Goal: Communication & Community: Participate in discussion

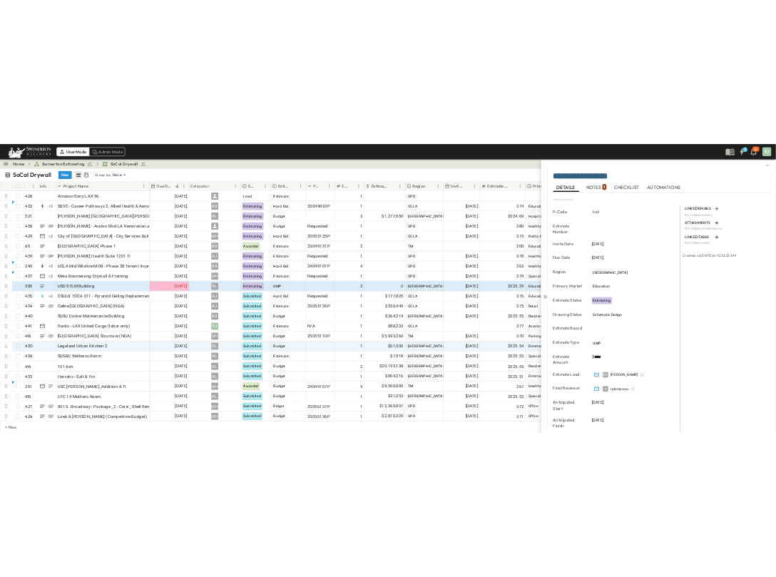
scroll to position [235, 0]
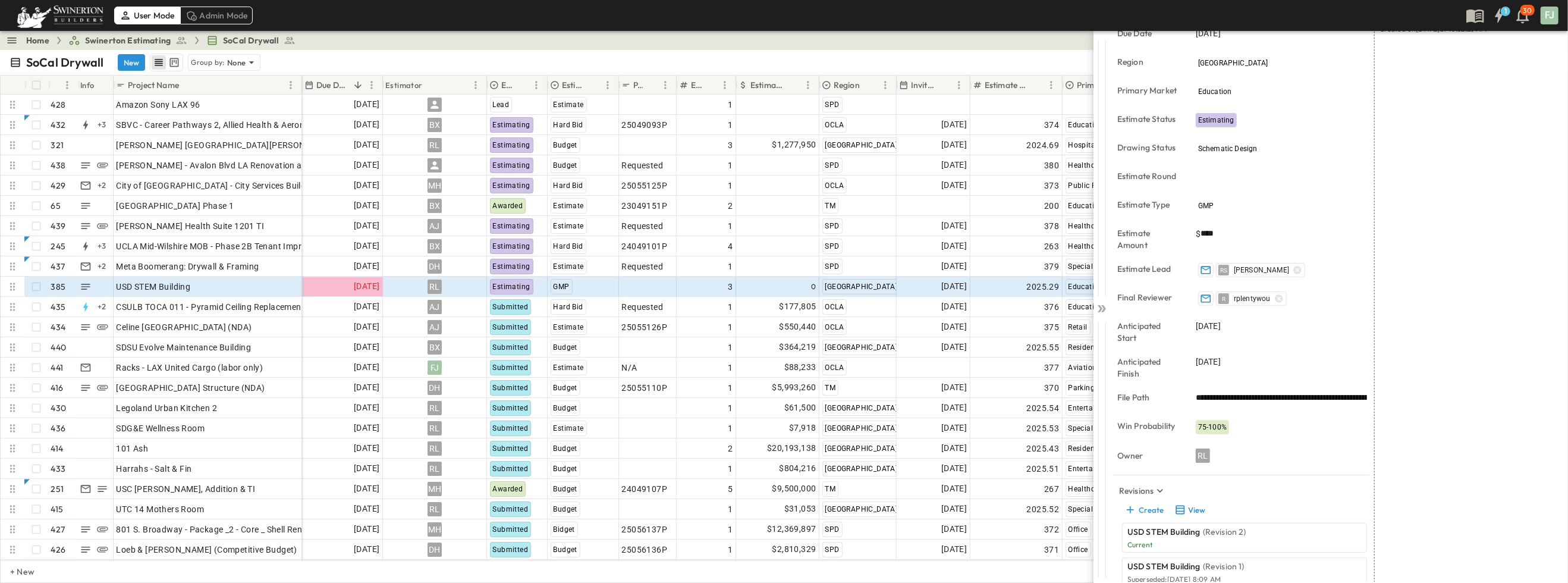
click at [1044, 44] on div "**********" at bounding box center [1215, 291] width 706 height 583
click at [1102, 306] on div at bounding box center [1102, 306] width 17 height 550
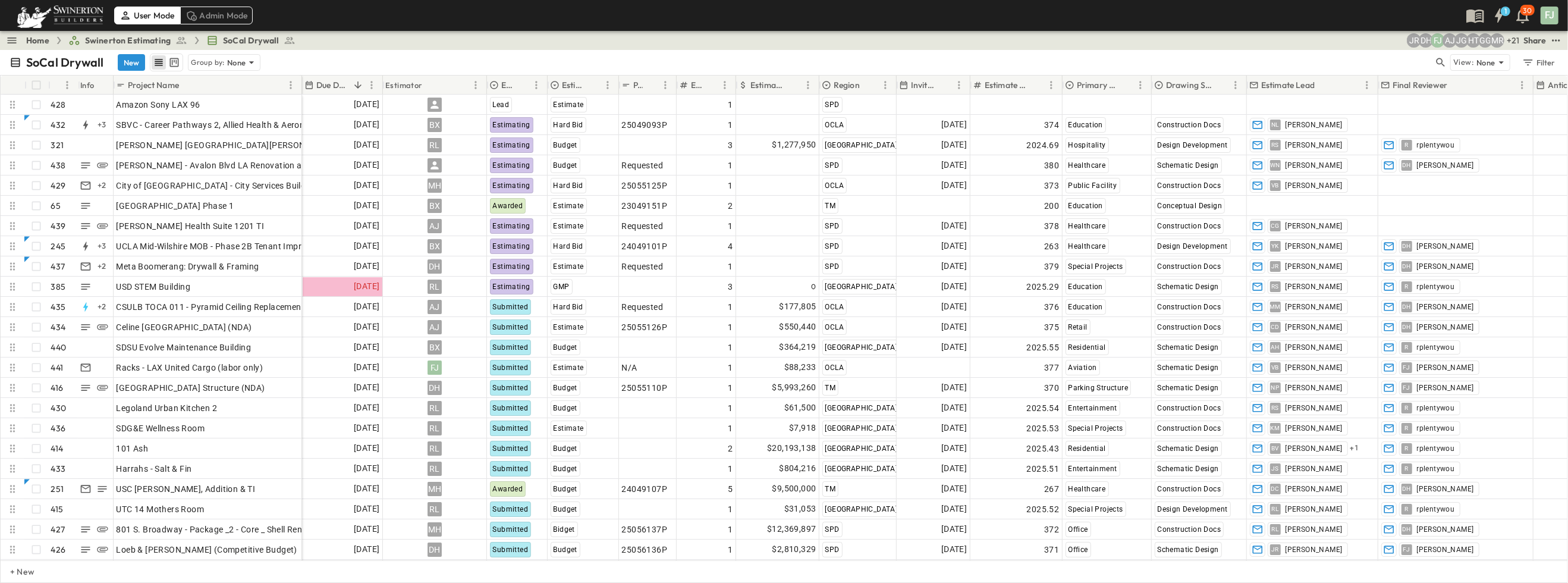
click at [1141, 55] on div "SoCal Drywall New Group by: None" at bounding box center [721, 62] width 1424 height 18
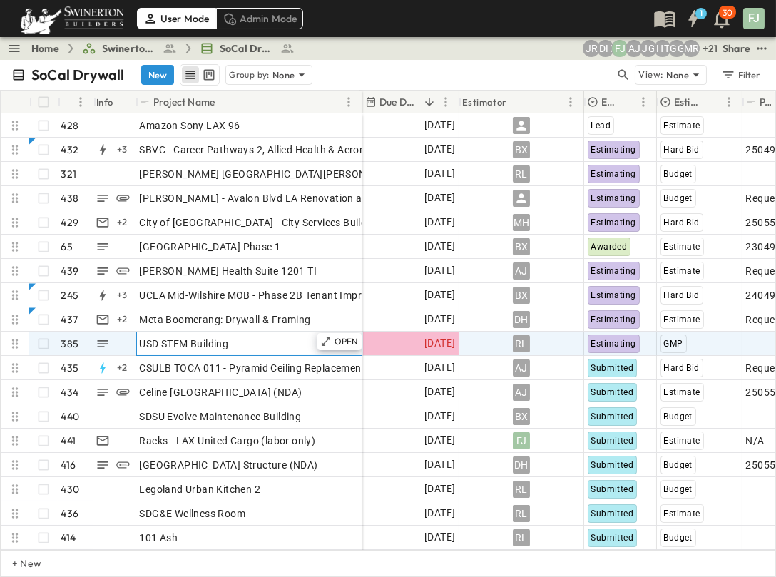
click at [192, 334] on div "USD STEM Building" at bounding box center [249, 344] width 219 height 20
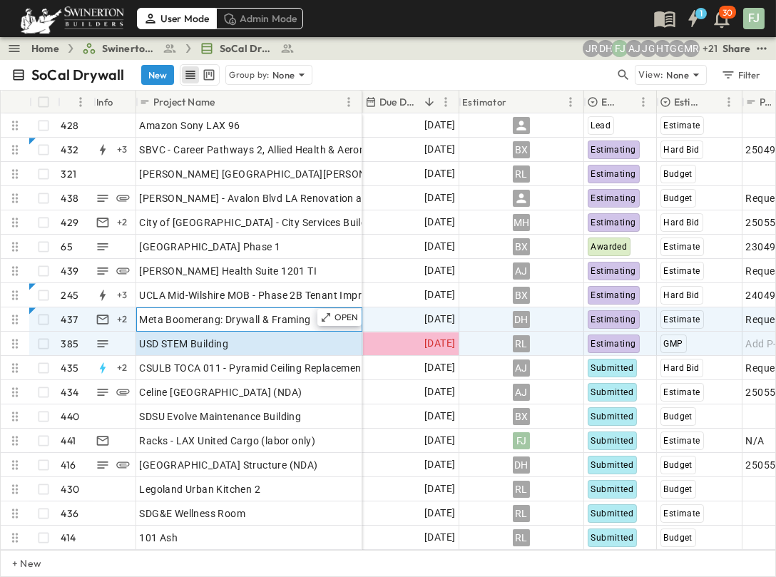
click at [195, 311] on div "Meta Boomerang: Drywall & Framing" at bounding box center [249, 320] width 219 height 20
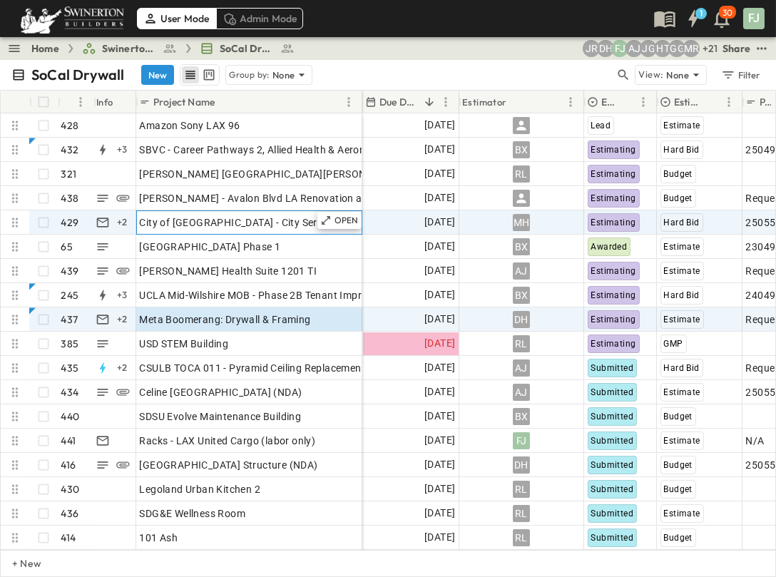
click at [231, 215] on span "City of [GEOGRAPHIC_DATA] - City Services Building" at bounding box center [261, 222] width 242 height 14
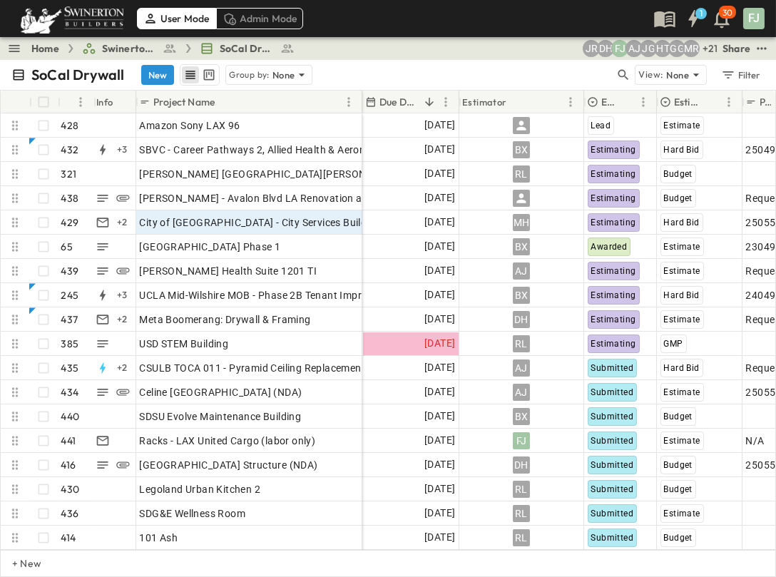
click at [31, 44] on link "Home" at bounding box center [45, 48] width 28 height 14
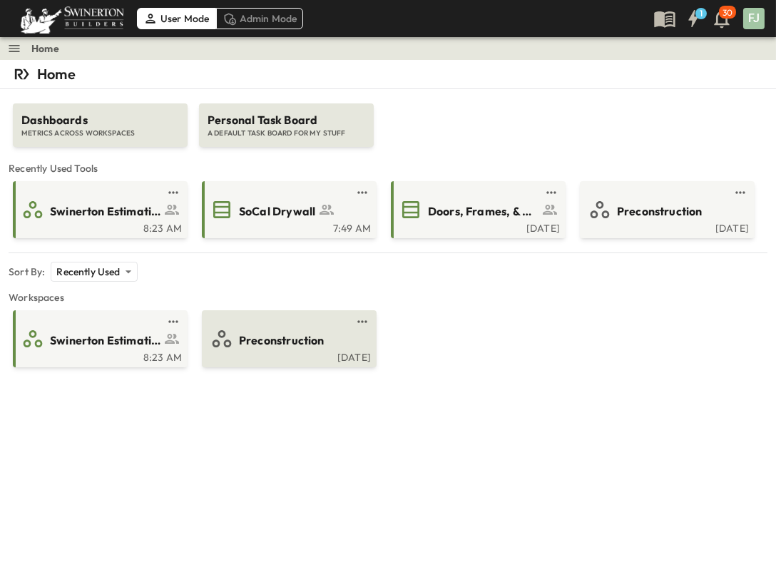
click at [297, 332] on span "Preconstruction" at bounding box center [282, 340] width 86 height 16
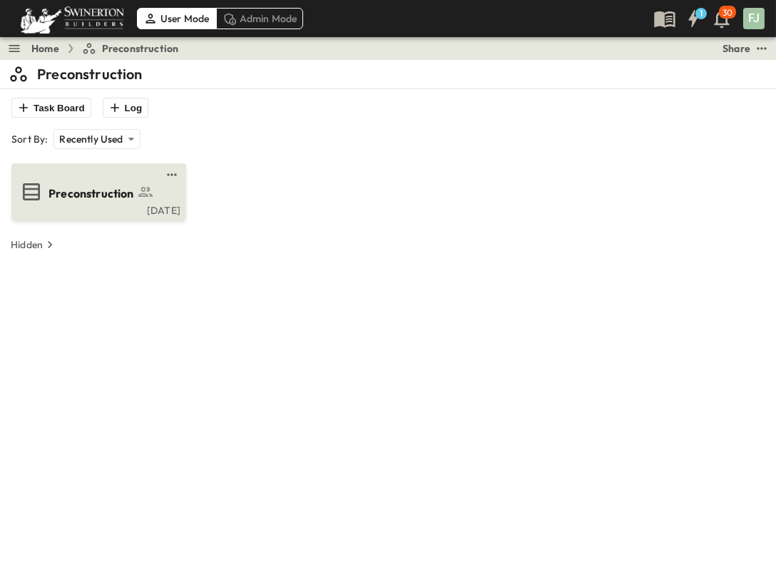
click at [63, 185] on span "Preconstruction" at bounding box center [91, 193] width 86 height 16
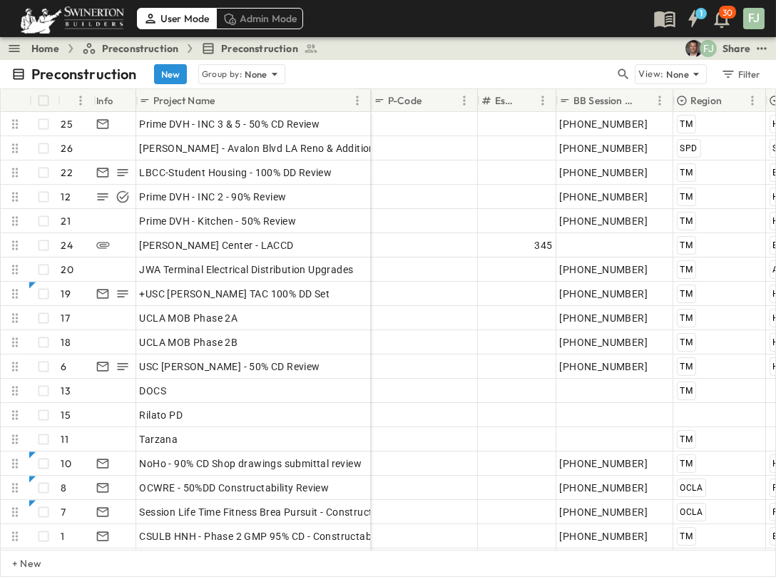
click at [31, 46] on link "Home" at bounding box center [45, 48] width 28 height 14
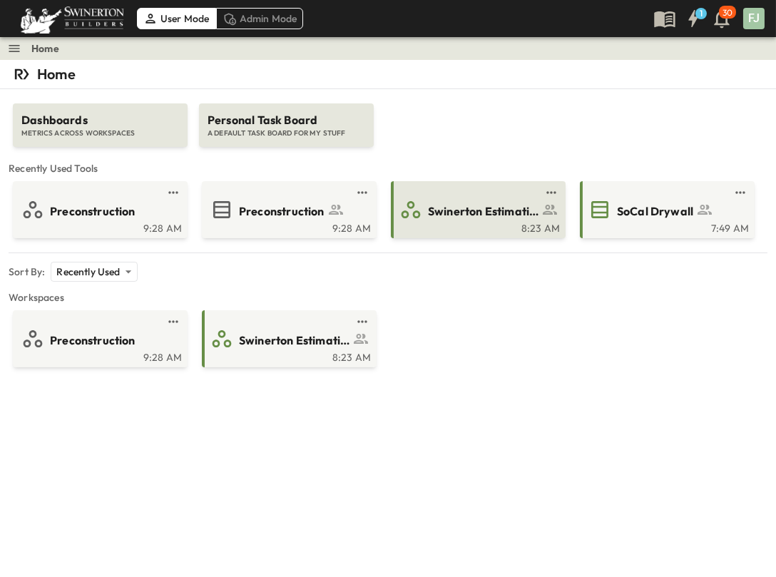
click at [479, 203] on span "Swinerton Estimating" at bounding box center [483, 211] width 111 height 16
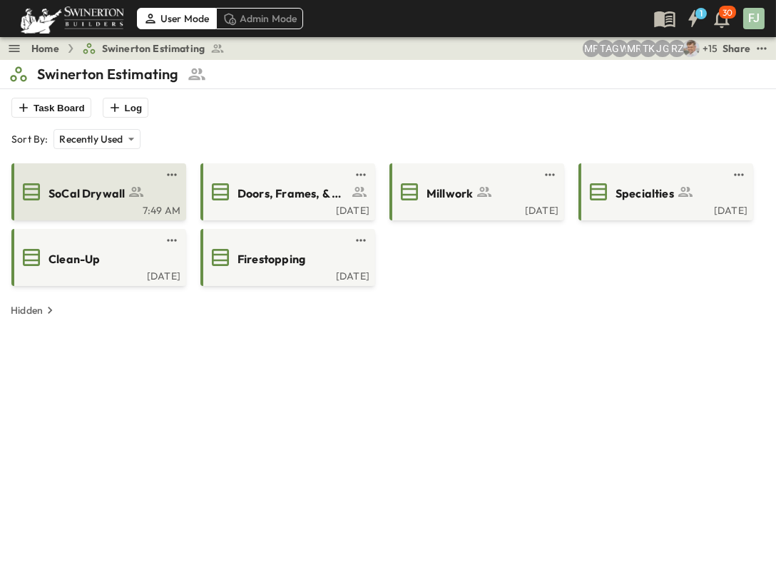
click at [63, 185] on span "SoCal Drywall" at bounding box center [86, 193] width 76 height 16
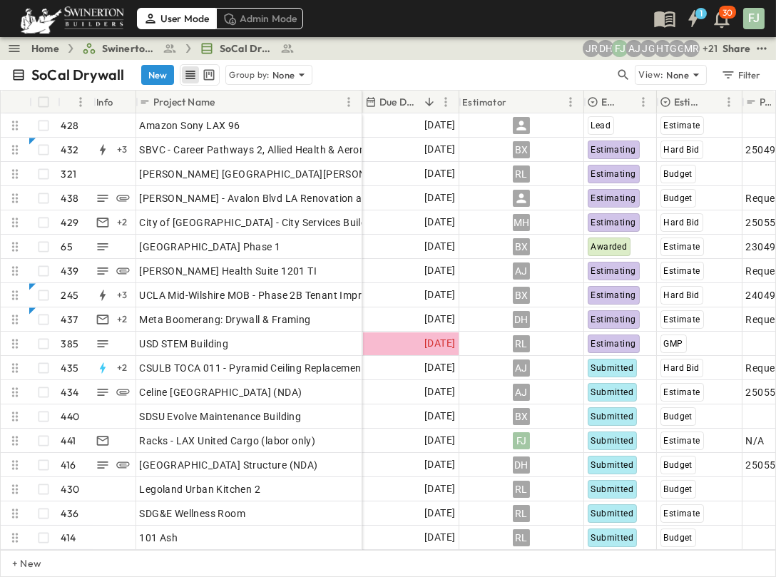
click at [379, 64] on div "SoCal Drywall New Group by: None" at bounding box center [312, 74] width 603 height 21
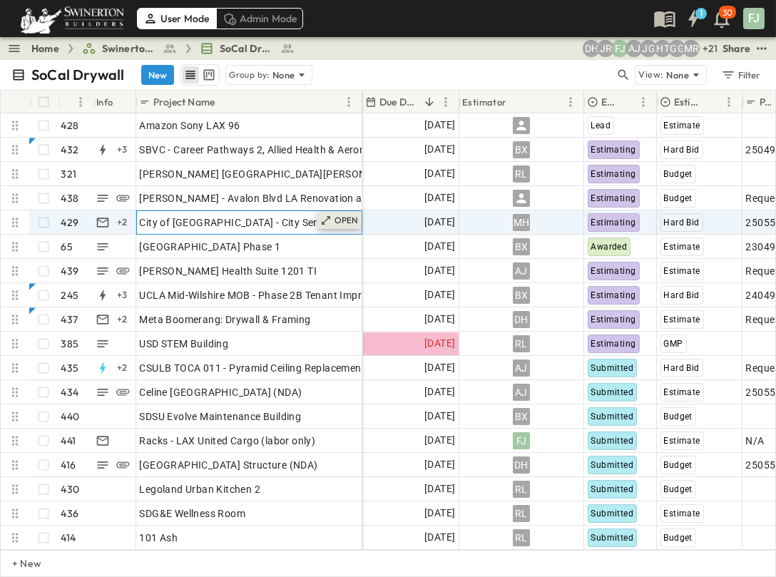
click at [344, 212] on div "OPEN" at bounding box center [339, 220] width 44 height 17
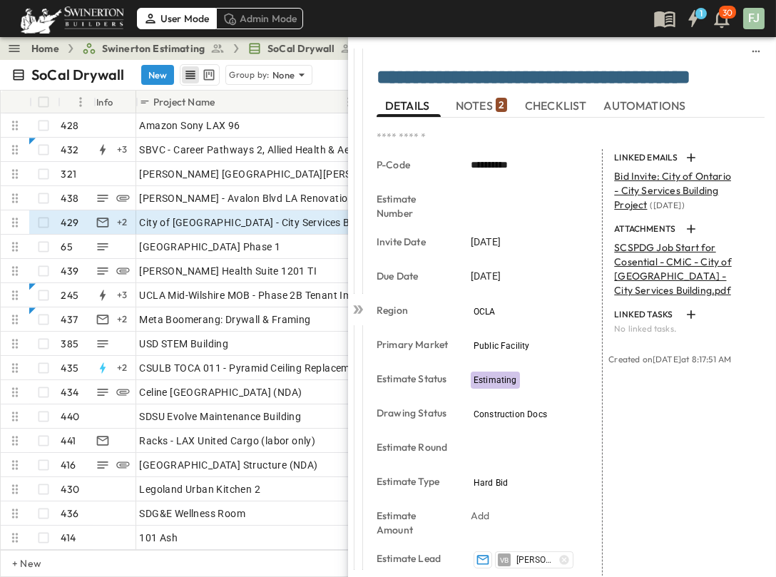
click at [472, 101] on span "NOTES 2" at bounding box center [481, 105] width 51 height 13
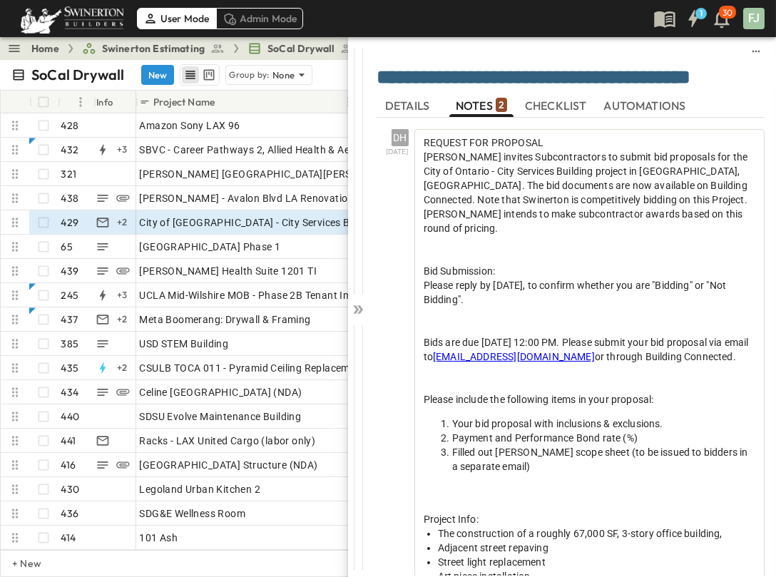
scroll to position [1258, 0]
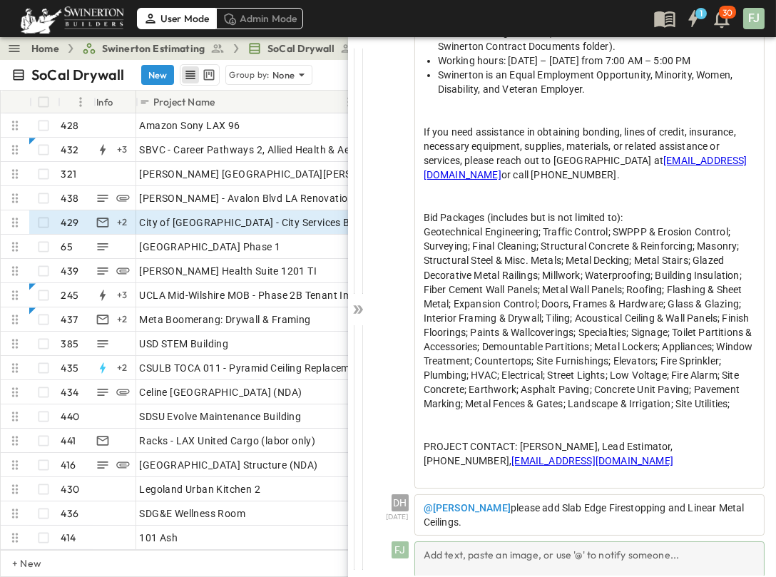
click at [477, 541] on div "Add text, paste an image, or use '@' to notify someone..." at bounding box center [589, 559] width 350 height 36
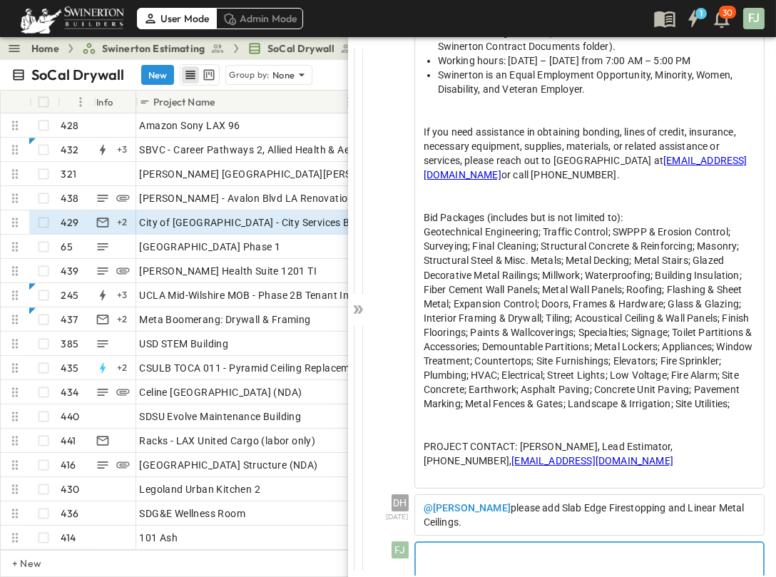
click at [512, 550] on div at bounding box center [589, 574] width 347 height 63
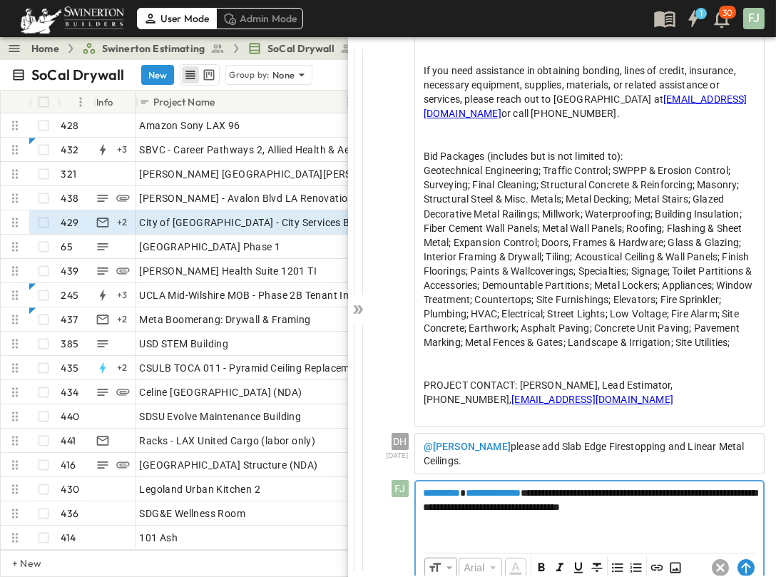
scroll to position [1322, 0]
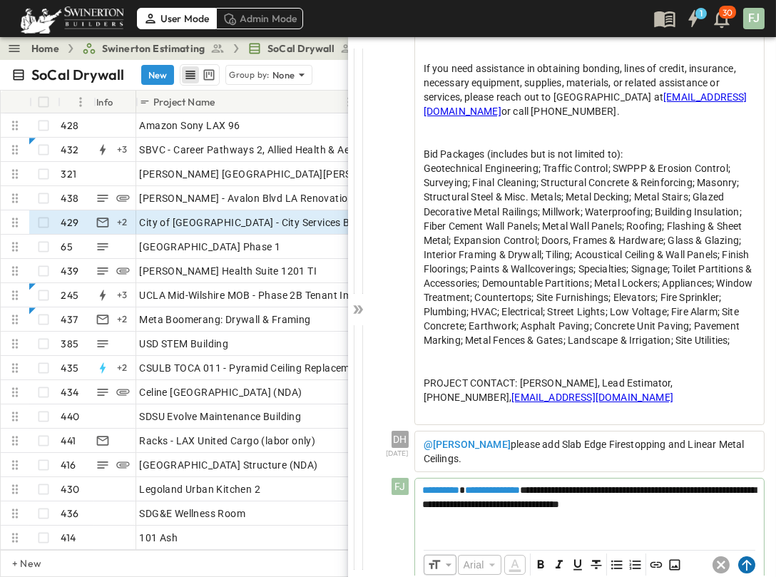
click at [751, 556] on circle at bounding box center [746, 564] width 17 height 17
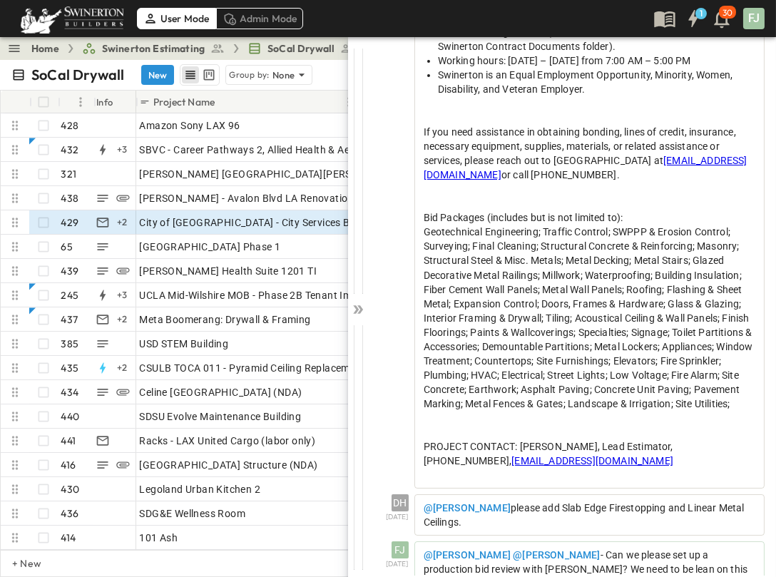
scroll to position [1298, 0]
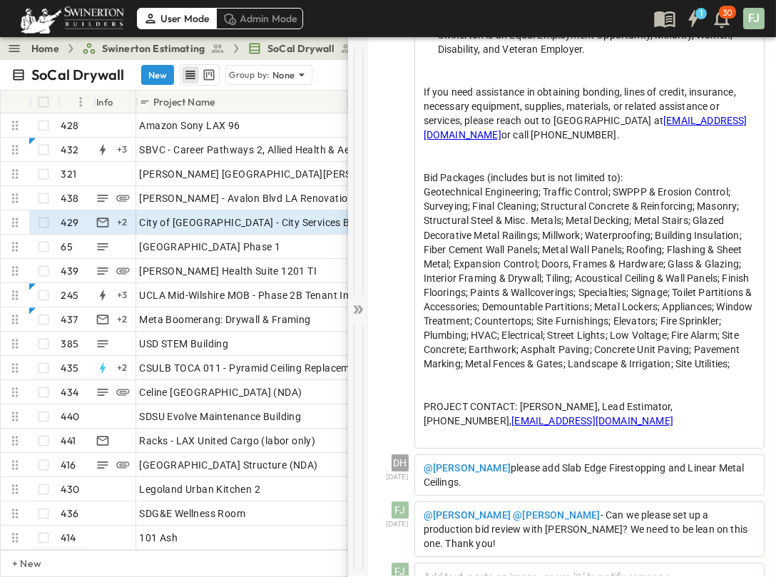
click at [362, 302] on icon at bounding box center [358, 309] width 14 height 14
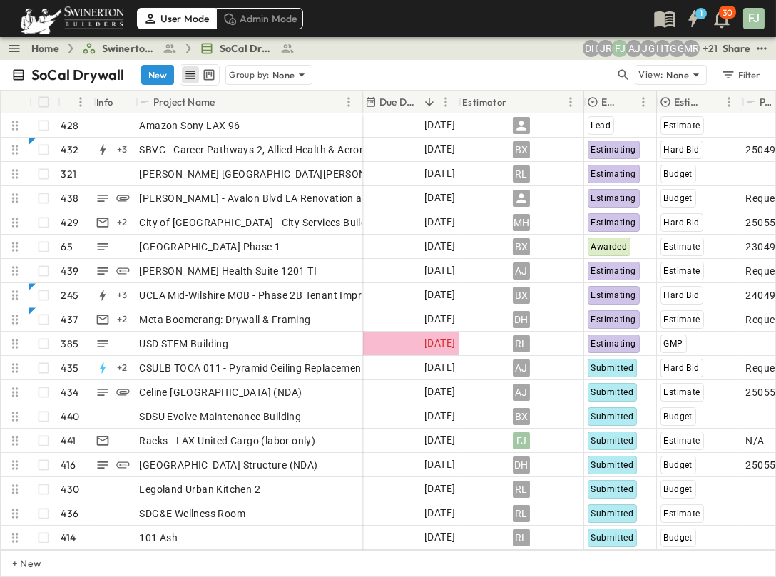
click at [362, 64] on div "SoCal Drywall New Group by: None" at bounding box center [312, 74] width 603 height 21
click at [41, 46] on link "Home" at bounding box center [45, 48] width 28 height 14
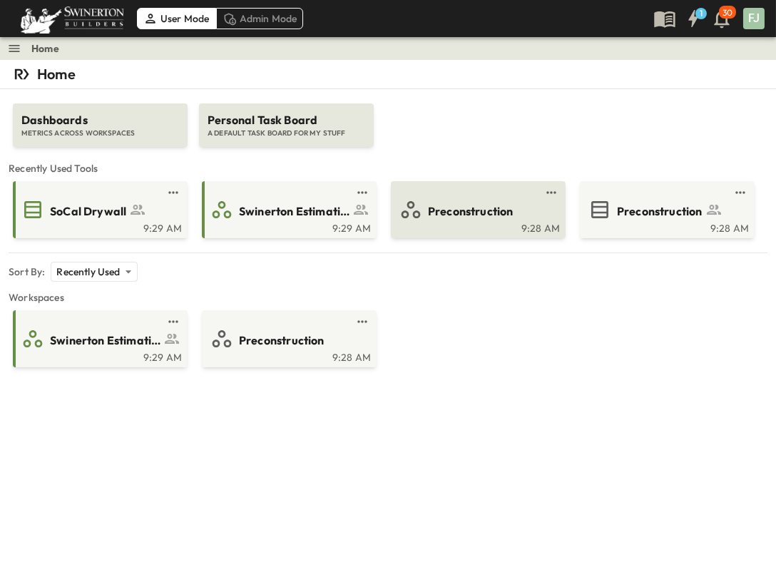
click at [463, 203] on span "Preconstruction" at bounding box center [471, 211] width 86 height 16
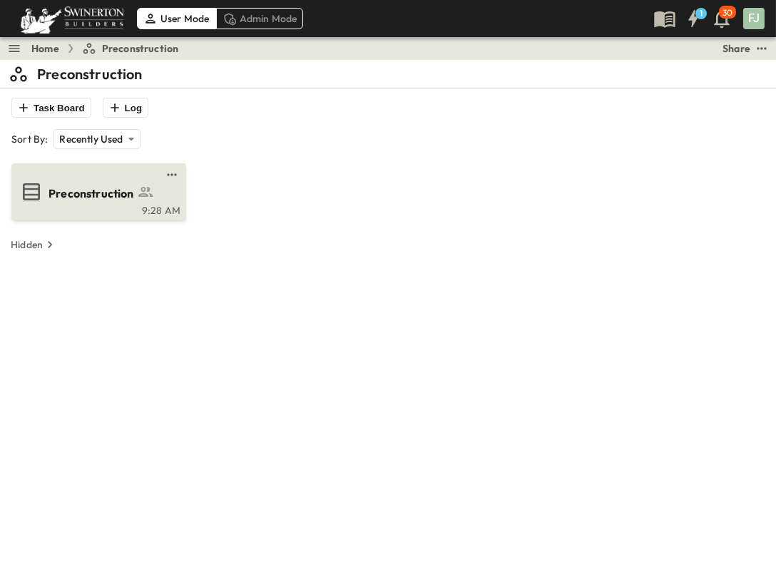
click at [93, 185] on span "Preconstruction" at bounding box center [91, 193] width 86 height 16
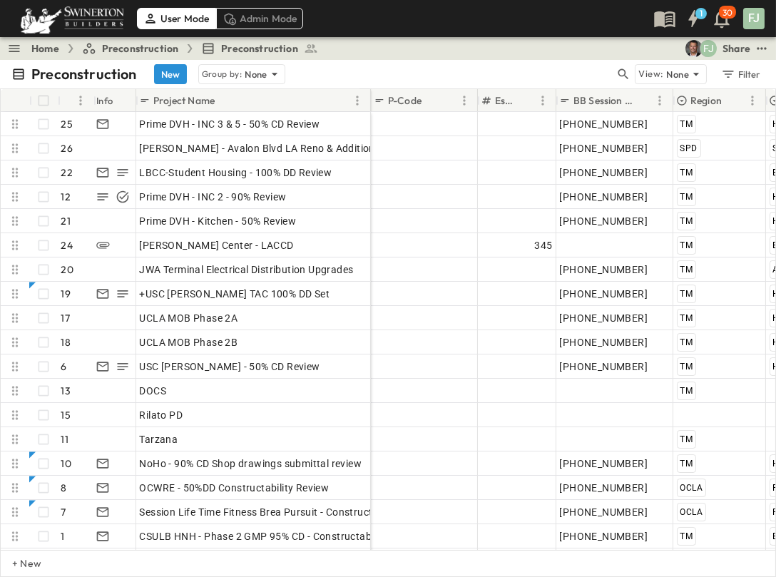
click at [355, 60] on div "Preconstruction New Group by: None View: None Filter" at bounding box center [388, 74] width 776 height 29
click at [353, 60] on div "Preconstruction New Group by: None View: None Filter" at bounding box center [388, 74] width 776 height 29
click at [421, 60] on div "Preconstruction New Group by: None View: None Filter" at bounding box center [388, 74] width 776 height 29
click at [458, 33] on div "User Mode Admin Mode 1 30 FJ" at bounding box center [386, 18] width 773 height 37
click at [9, 44] on icon "button" at bounding box center [14, 48] width 14 height 14
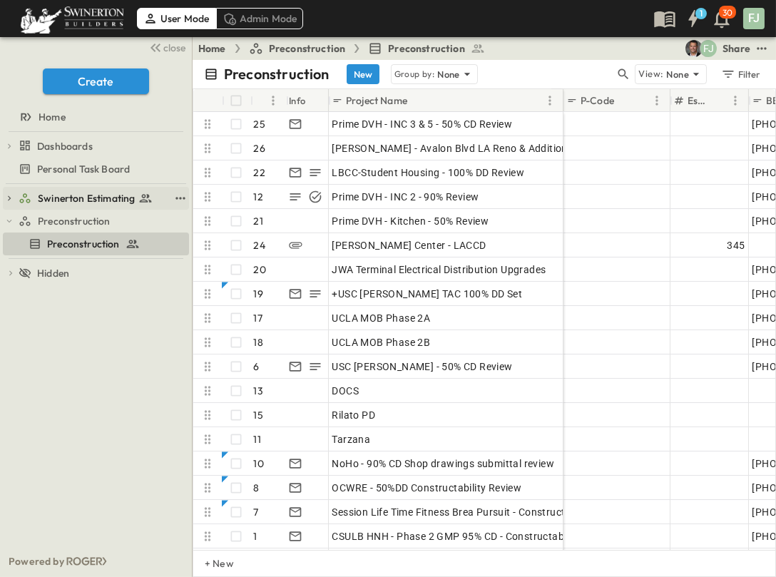
click at [71, 191] on span "Swinerton Estimating" at bounding box center [86, 198] width 97 height 14
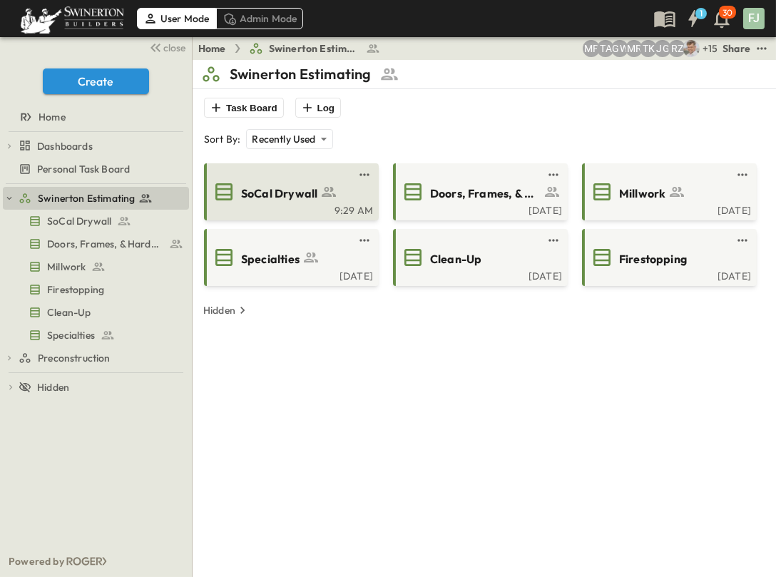
click at [307, 185] on span "SoCal Drywall" at bounding box center [279, 193] width 76 height 16
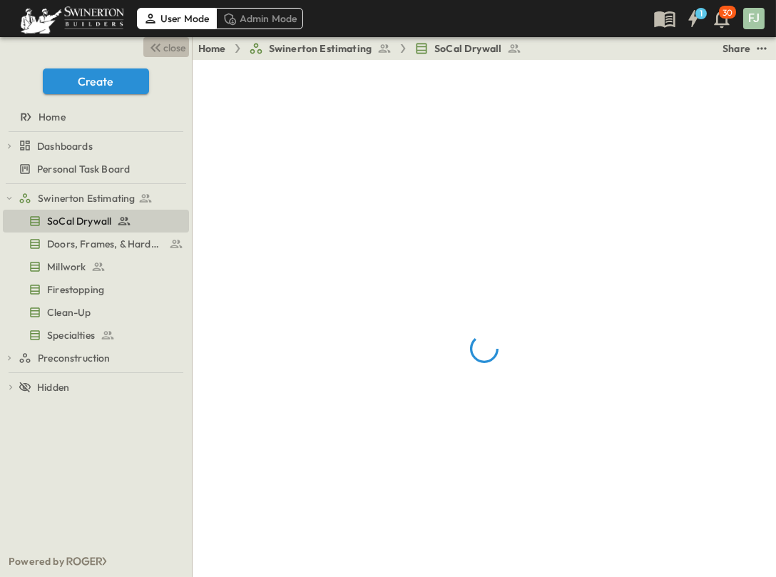
click at [176, 46] on span "close" at bounding box center [175, 48] width 22 height 14
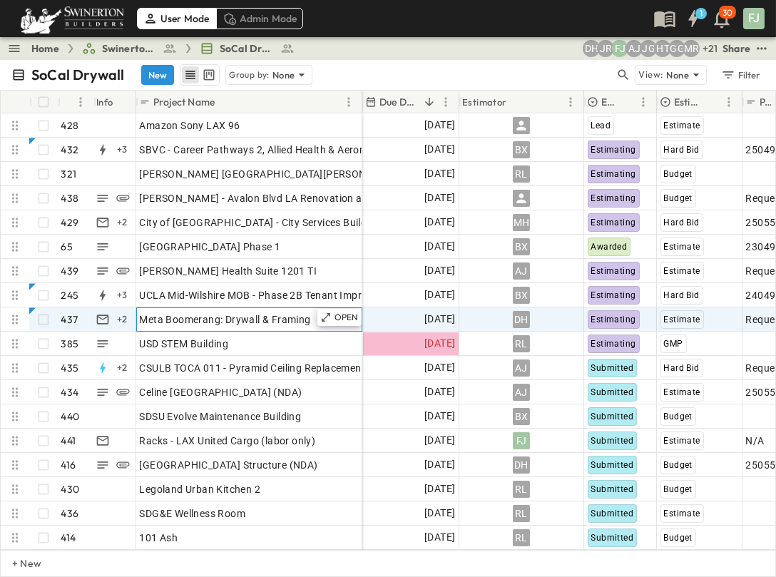
click at [179, 312] on span "Meta Boomerang: Drywall & Framing" at bounding box center [225, 319] width 171 height 14
click at [353, 312] on p "OPEN" at bounding box center [347, 317] width 24 height 11
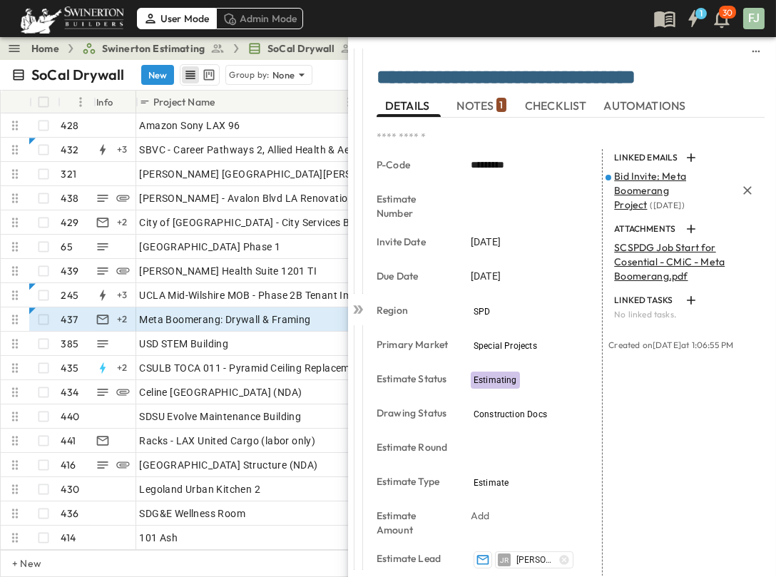
click at [631, 170] on span "Bid Invite: Meta Boomerang Project" at bounding box center [650, 190] width 72 height 41
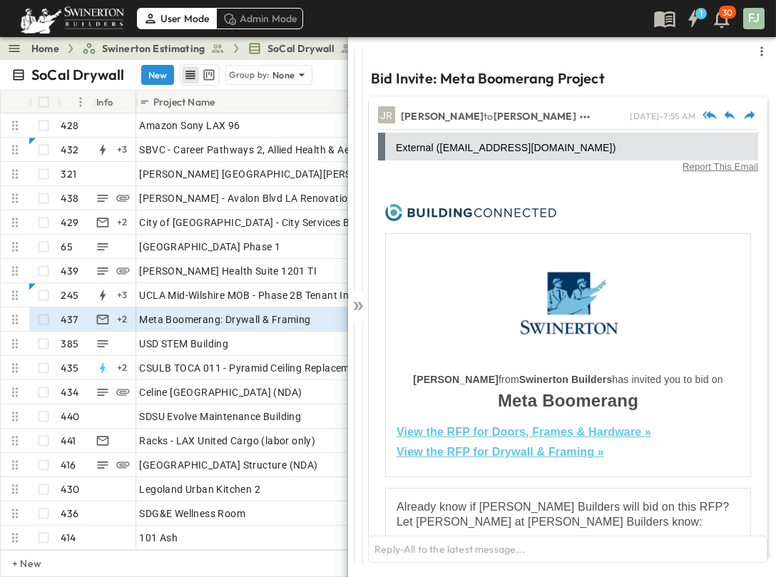
click at [535, 446] on link "View the RFP for Drywall & Framing »" at bounding box center [501, 452] width 208 height 12
click at [361, 299] on icon at bounding box center [358, 306] width 14 height 14
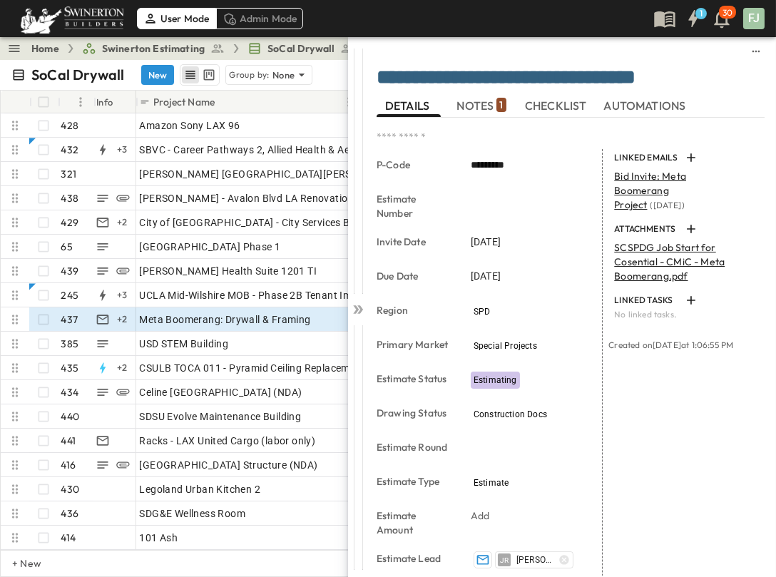
click at [660, 441] on div "LINKED EMAILS Bid Invite: Meta Boomerang Project ( [DATE] ) ATTACHMENTS SCSPDG …" at bounding box center [684, 509] width 162 height 720
click at [474, 101] on span "NOTES 1" at bounding box center [480, 105] width 49 height 13
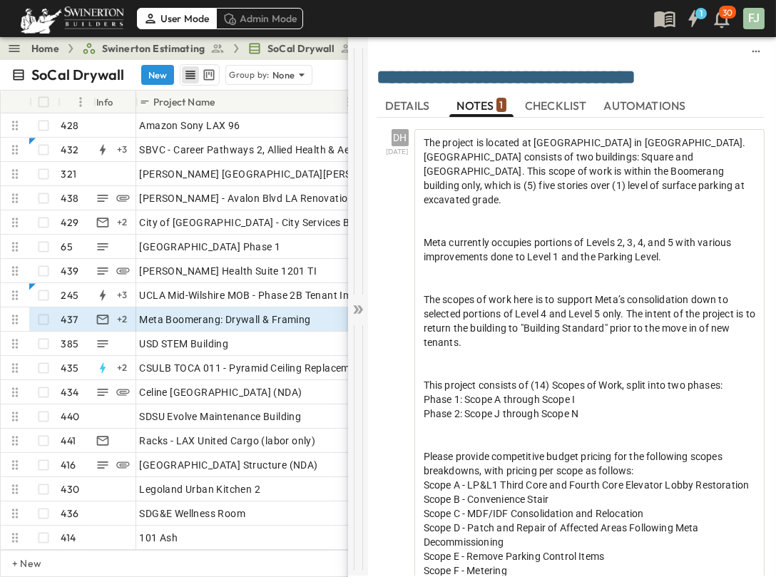
click at [358, 305] on icon at bounding box center [358, 309] width 14 height 14
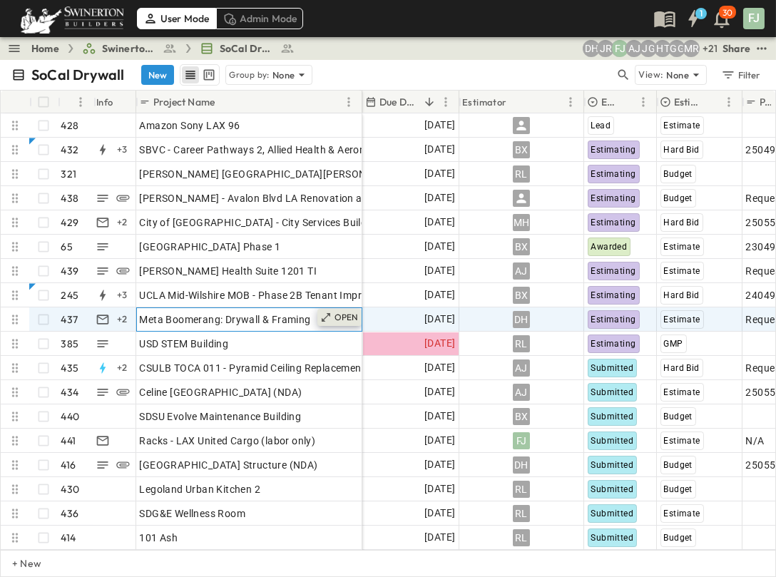
click at [349, 312] on p "OPEN" at bounding box center [347, 317] width 24 height 11
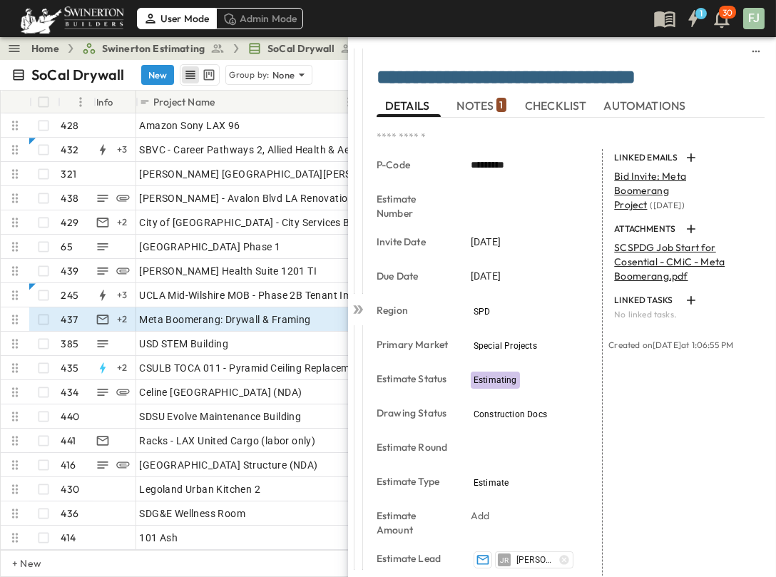
click at [708, 374] on div "LINKED EMAILS Bid Invite: Meta Boomerang Project ( [DATE] ) ATTACHMENTS SCSPDG …" at bounding box center [684, 509] width 162 height 720
click at [494, 106] on span "NOTES 1" at bounding box center [480, 105] width 49 height 13
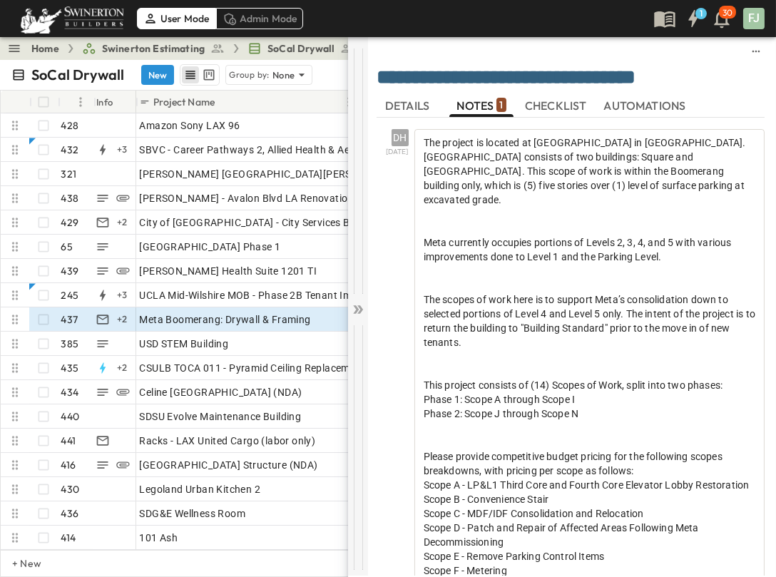
click at [363, 304] on div at bounding box center [358, 306] width 20 height 538
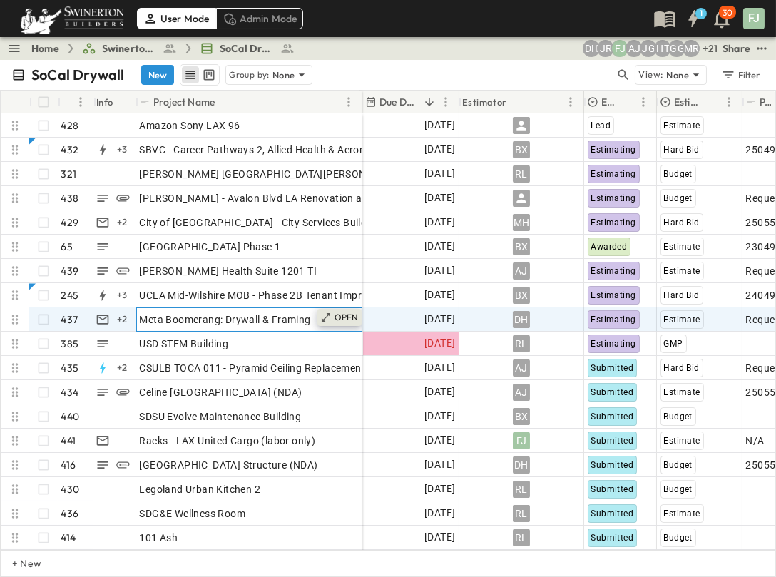
click at [343, 309] on div "OPEN" at bounding box center [339, 317] width 44 height 17
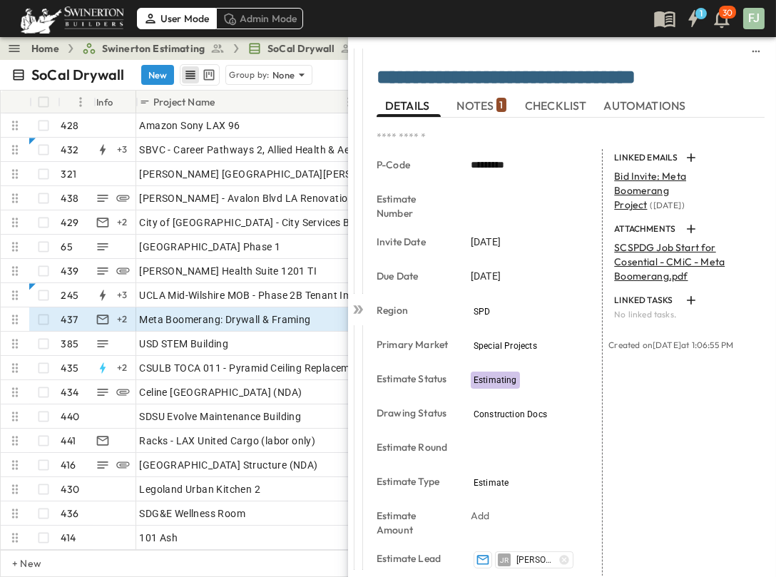
click at [479, 89] on div "**********" at bounding box center [571, 80] width 388 height 29
click at [479, 99] on span "NOTES 1" at bounding box center [480, 105] width 49 height 13
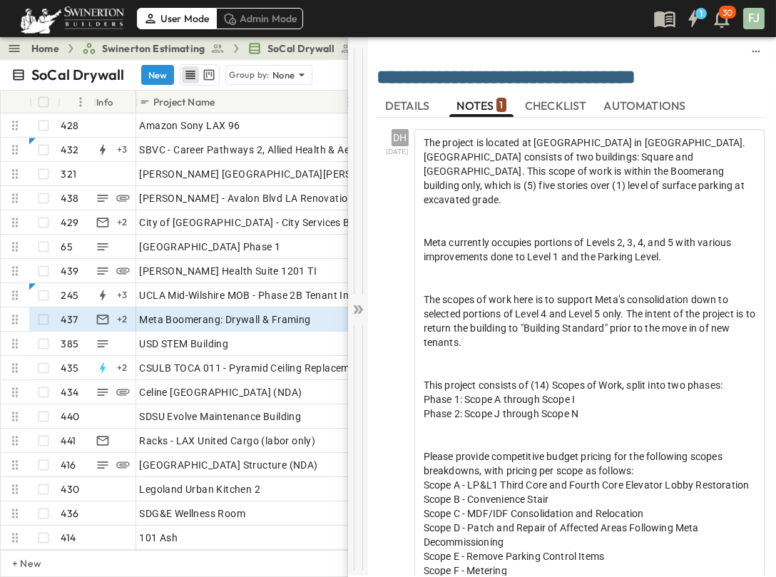
click at [359, 305] on icon at bounding box center [360, 309] width 6 height 9
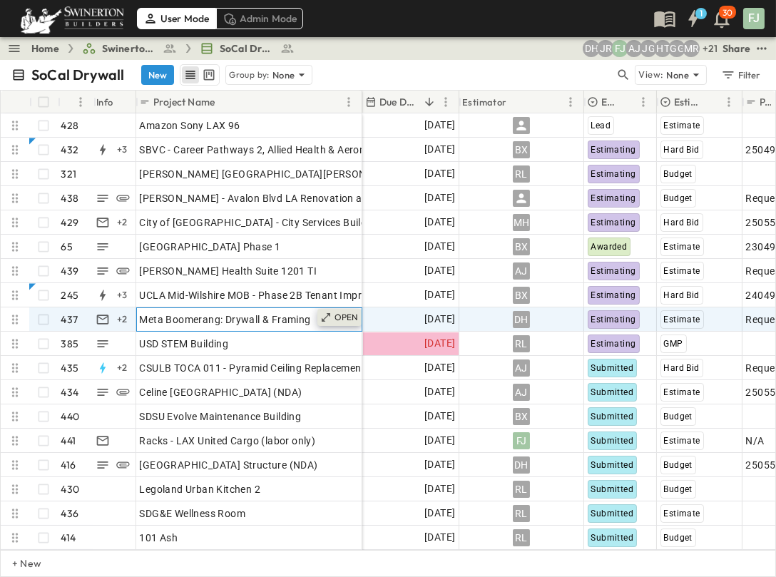
click at [345, 312] on p "OPEN" at bounding box center [347, 317] width 24 height 11
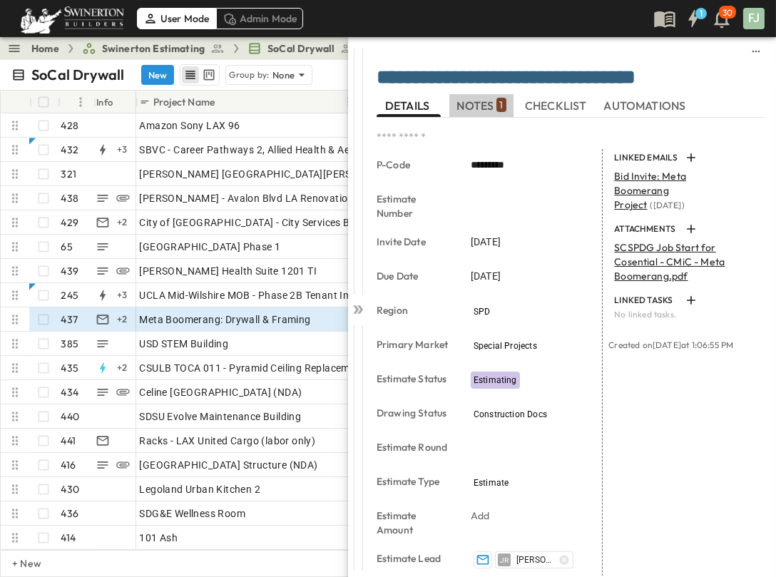
click at [488, 99] on span "NOTES 1" at bounding box center [480, 105] width 49 height 13
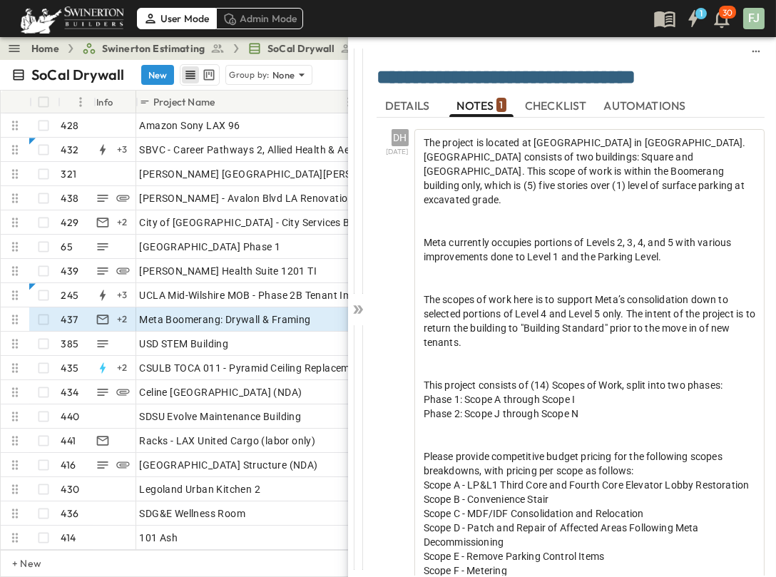
scroll to position [206, 0]
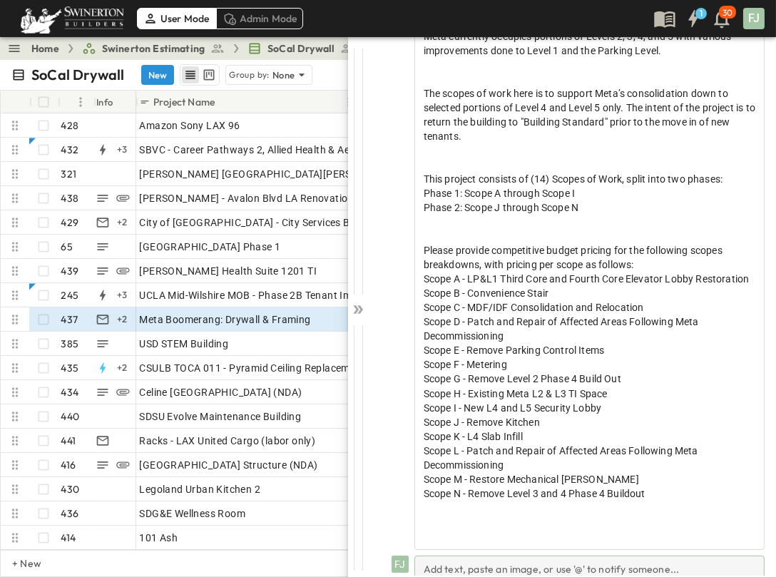
click at [497, 556] on div "Add text, paste an image, or use '@' to notify someone..." at bounding box center [589, 574] width 350 height 36
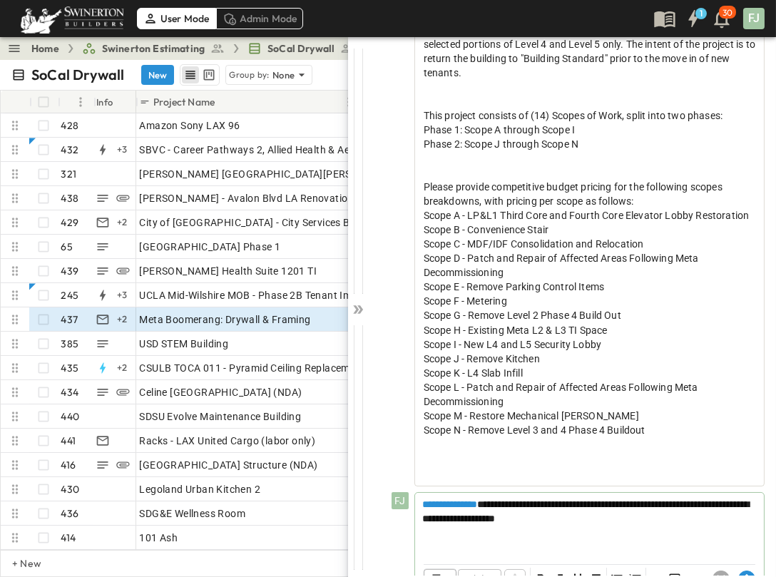
scroll to position [270, 0]
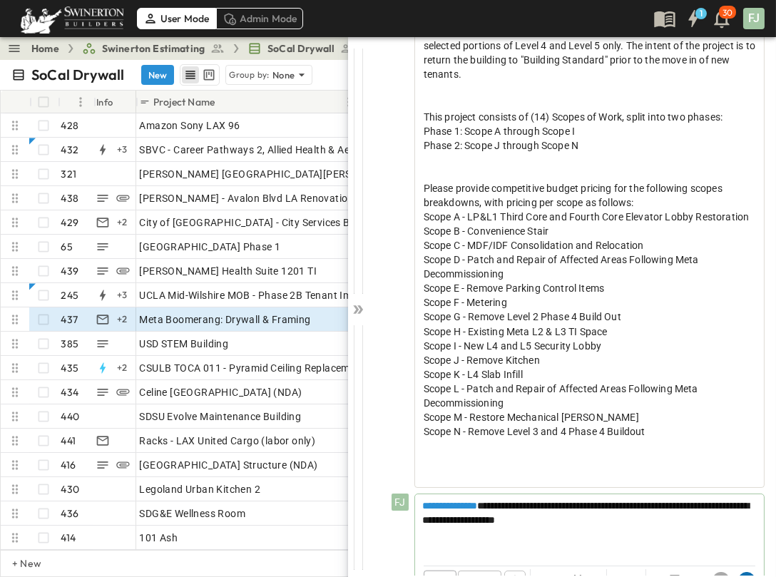
click at [750, 572] on icon at bounding box center [746, 580] width 17 height 17
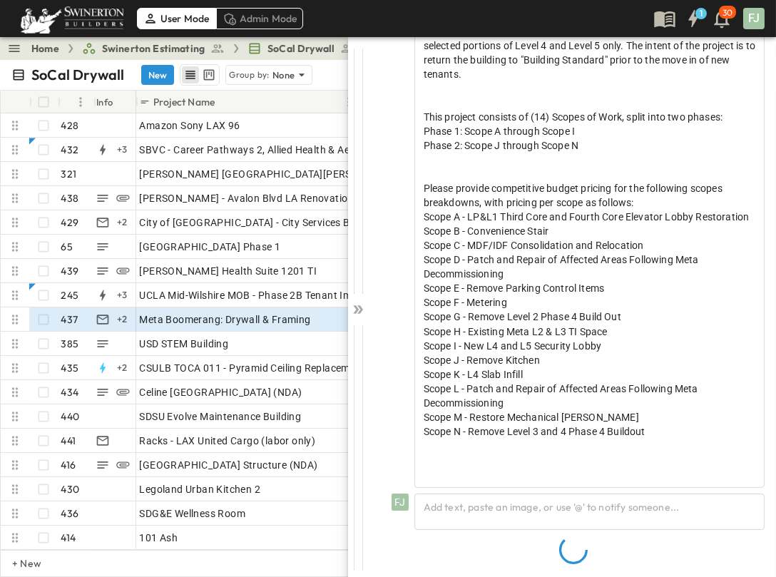
scroll to position [206, 0]
